Goal: Information Seeking & Learning: Learn about a topic

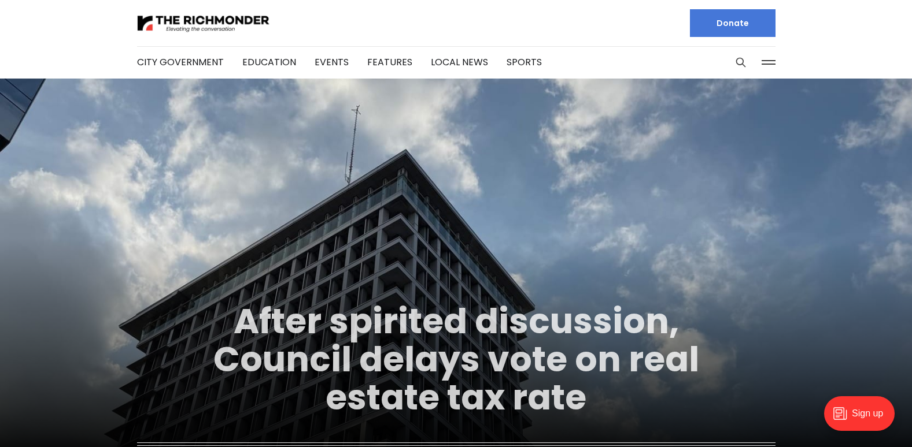
click at [447, 365] on link "After spirited discussion, Council delays vote on real estate tax rate" at bounding box center [456, 359] width 486 height 125
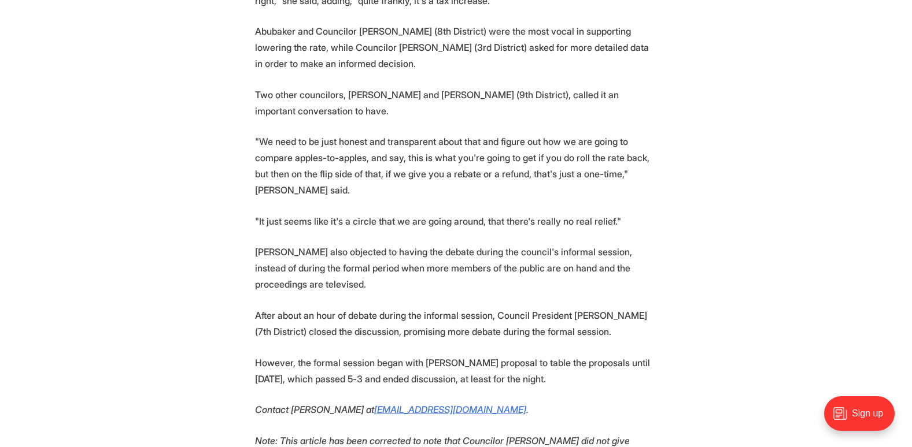
scroll to position [1387, 0]
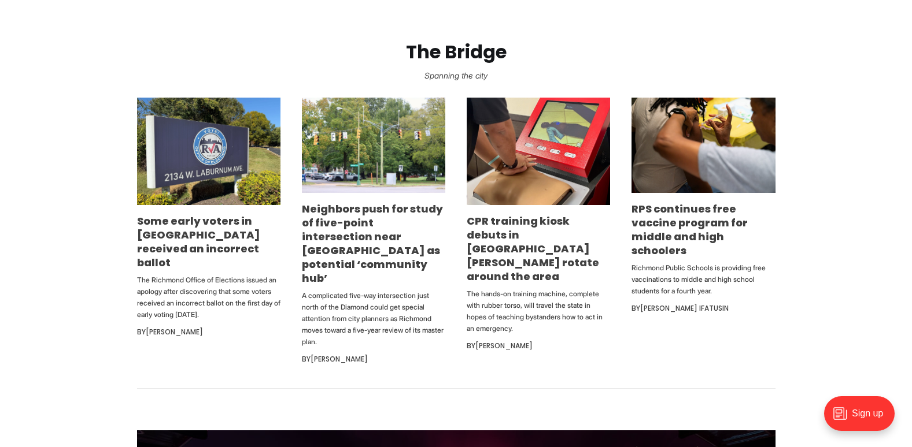
scroll to position [694, 0]
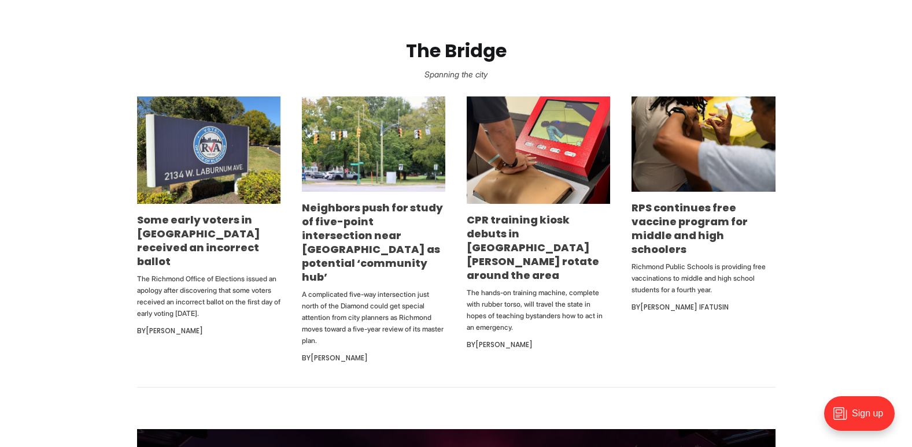
click at [395, 229] on h3 "Neighbors push for study of five-point intersection near Diamond as potential ‘…" at bounding box center [373, 242] width 143 height 83
drag, startPoint x: 395, startPoint y: 229, endPoint x: 406, endPoint y: 292, distance: 63.4
click at [406, 292] on p "A complicated five-way intersection just north of the Diamond could get special…" at bounding box center [373, 318] width 143 height 58
